Goal: Information Seeking & Learning: Learn about a topic

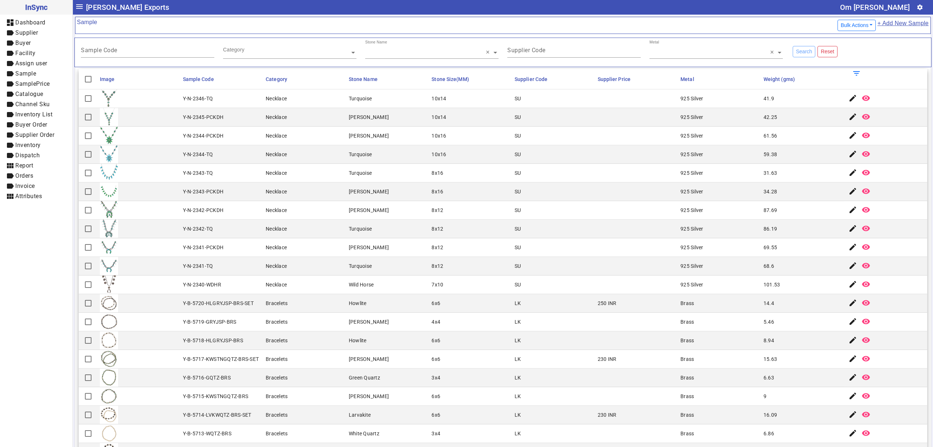
click at [313, 241] on mat-cell "Necklace" at bounding box center [305, 247] width 83 height 19
click at [429, 237] on mat-cell "8x12" at bounding box center [470, 228] width 83 height 19
click at [354, 218] on mat-cell "[PERSON_NAME]" at bounding box center [388, 210] width 83 height 19
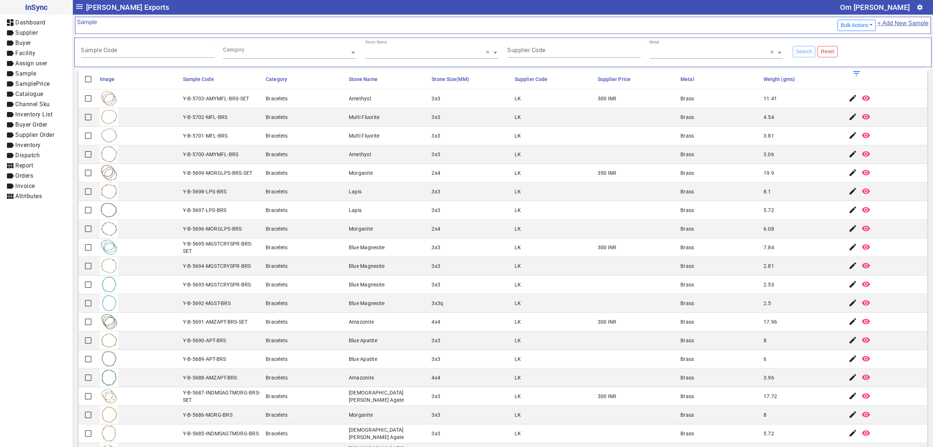
scroll to position [529, 0]
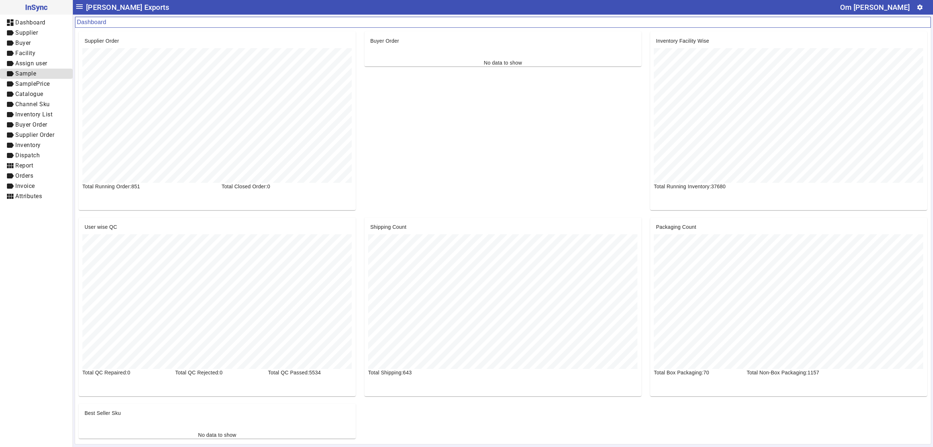
click at [48, 78] on link "label Sample" at bounding box center [36, 74] width 73 height 10
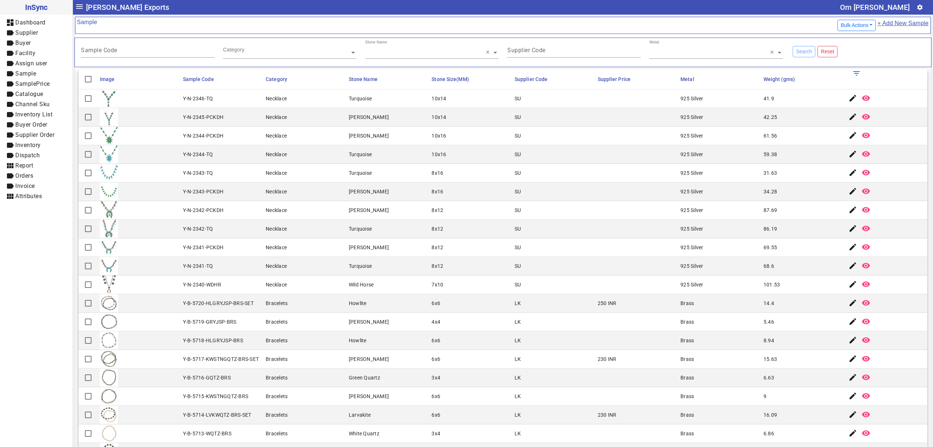
click at [779, 195] on mat-cell "34.28" at bounding box center [803, 191] width 83 height 19
drag, startPoint x: 246, startPoint y: 163, endPoint x: 243, endPoint y: 158, distance: 5.6
click at [246, 160] on mat-cell "Y-N-2344-TQ" at bounding box center [222, 154] width 83 height 19
click at [530, 168] on mat-cell "SU" at bounding box center [554, 173] width 83 height 19
click at [564, 341] on mat-cell "LK" at bounding box center [554, 340] width 83 height 19
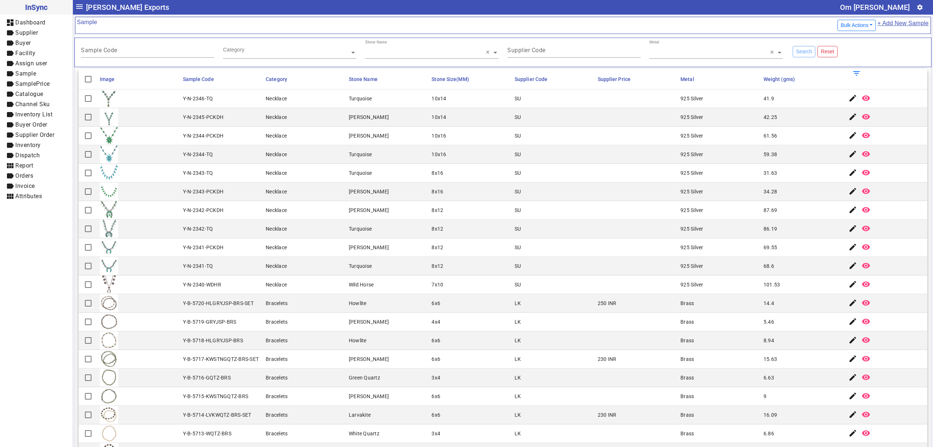
click at [513, 331] on mat-cell "LK" at bounding box center [554, 321] width 83 height 19
click at [770, 149] on mat-cell "59.38" at bounding box center [803, 154] width 83 height 19
click at [741, 182] on mat-cell "925 Silver" at bounding box center [719, 173] width 83 height 19
click at [554, 172] on mat-cell "SU" at bounding box center [554, 173] width 83 height 19
click at [420, 132] on mat-cell "[PERSON_NAME]" at bounding box center [388, 135] width 83 height 19
